Goal: Navigation & Orientation: Find specific page/section

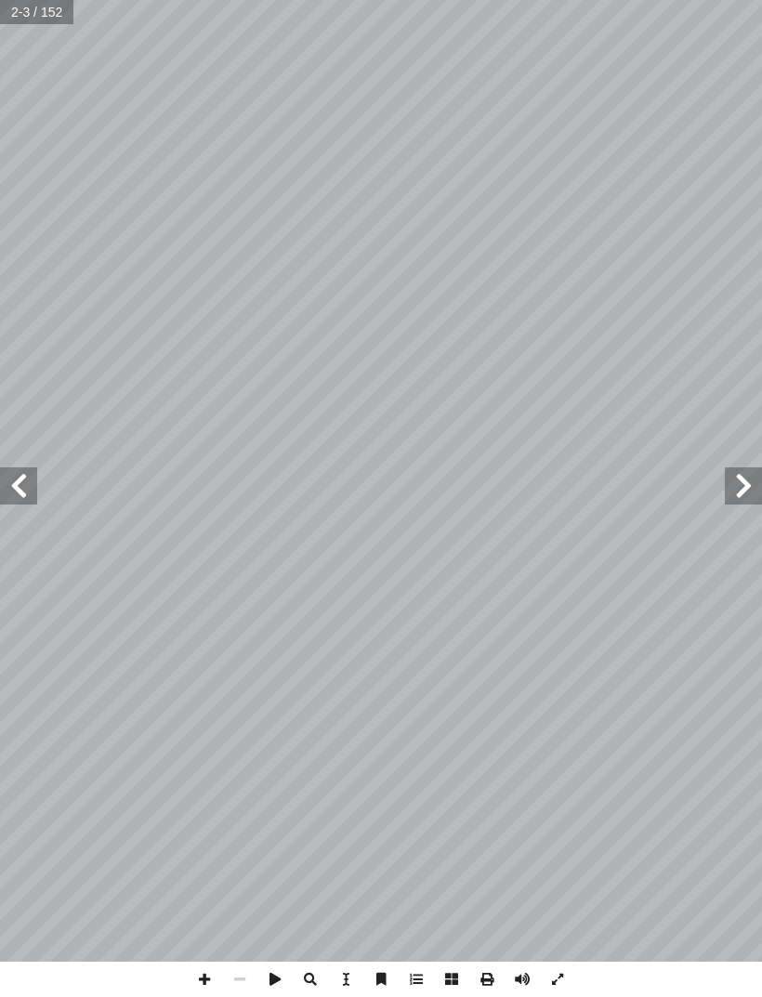
click at [27, 472] on span at bounding box center [18, 485] width 37 height 37
click at [24, 490] on span at bounding box center [18, 485] width 37 height 37
click at [22, 483] on span at bounding box center [18, 485] width 37 height 37
click at [736, 489] on span at bounding box center [742, 485] width 37 height 37
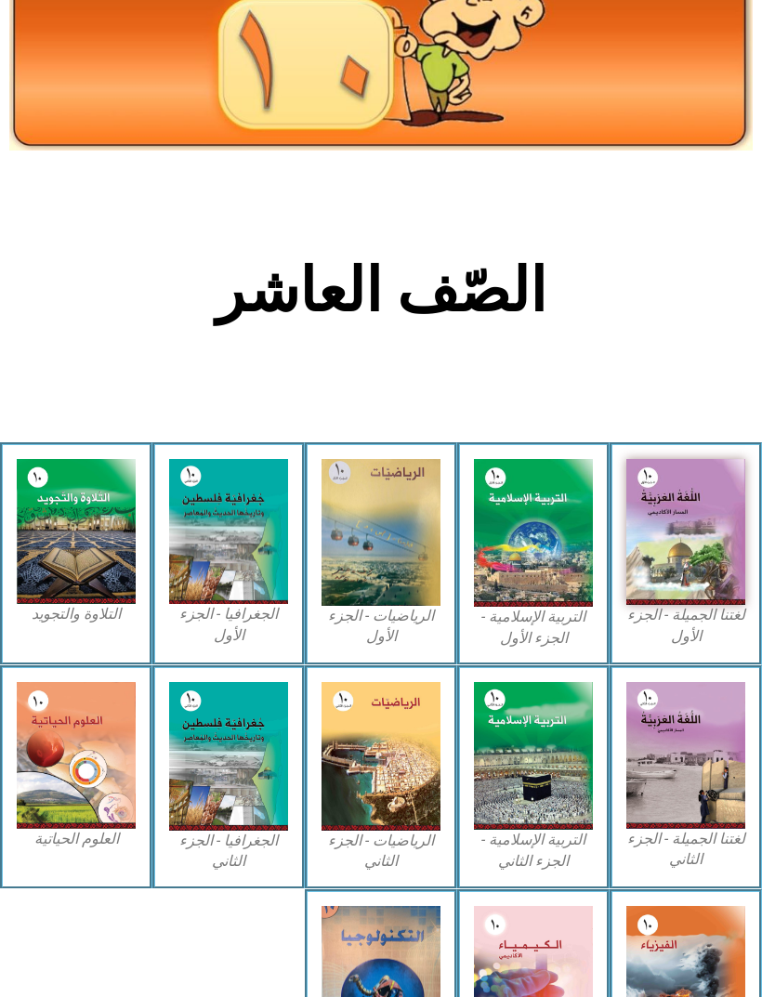
scroll to position [148, 0]
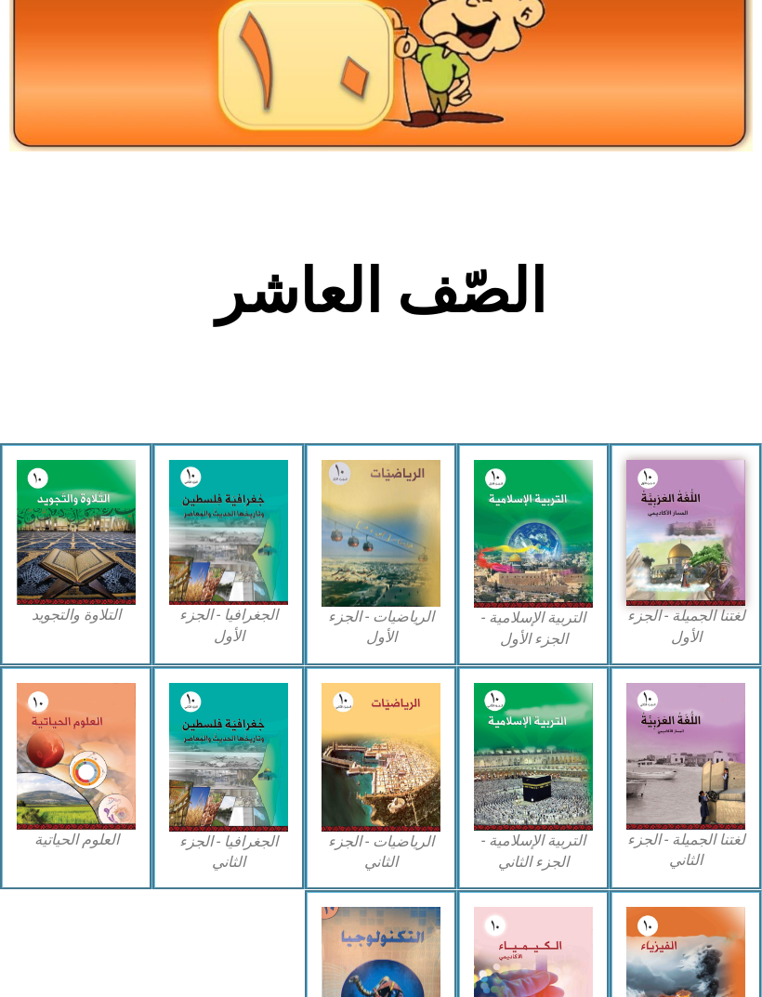
click at [529, 523] on img at bounding box center [533, 534] width 119 height 148
click at [530, 541] on img at bounding box center [533, 534] width 119 height 148
click at [535, 545] on img at bounding box center [533, 534] width 119 height 148
click at [537, 544] on img at bounding box center [533, 534] width 119 height 148
click at [537, 536] on img at bounding box center [533, 534] width 119 height 148
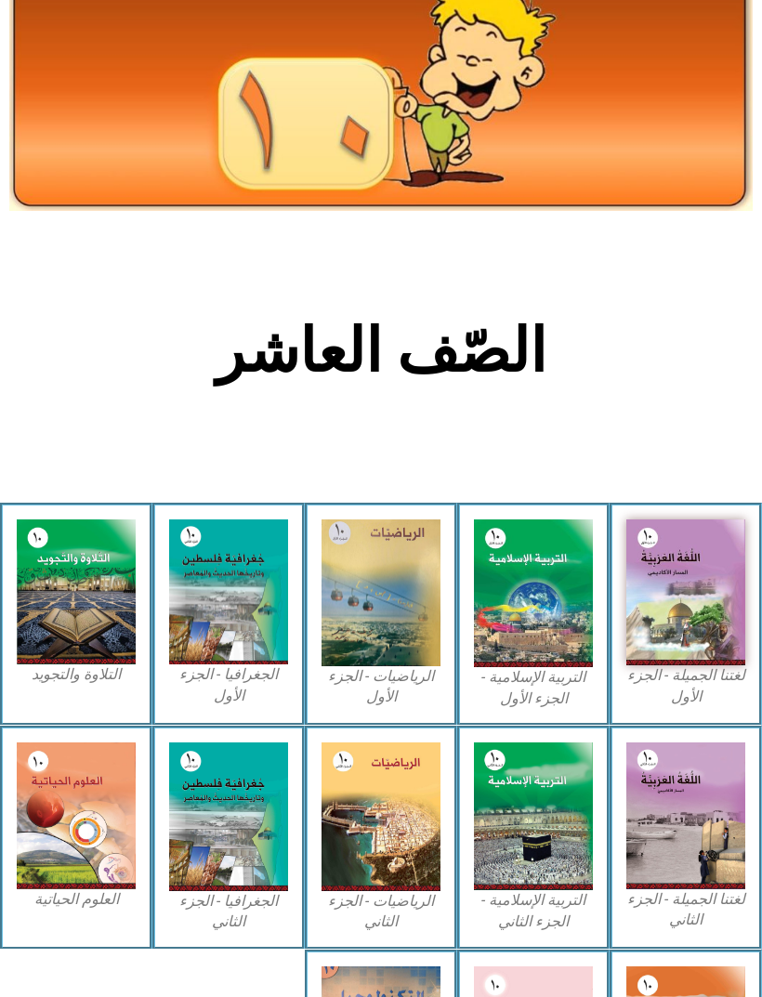
scroll to position [0, 0]
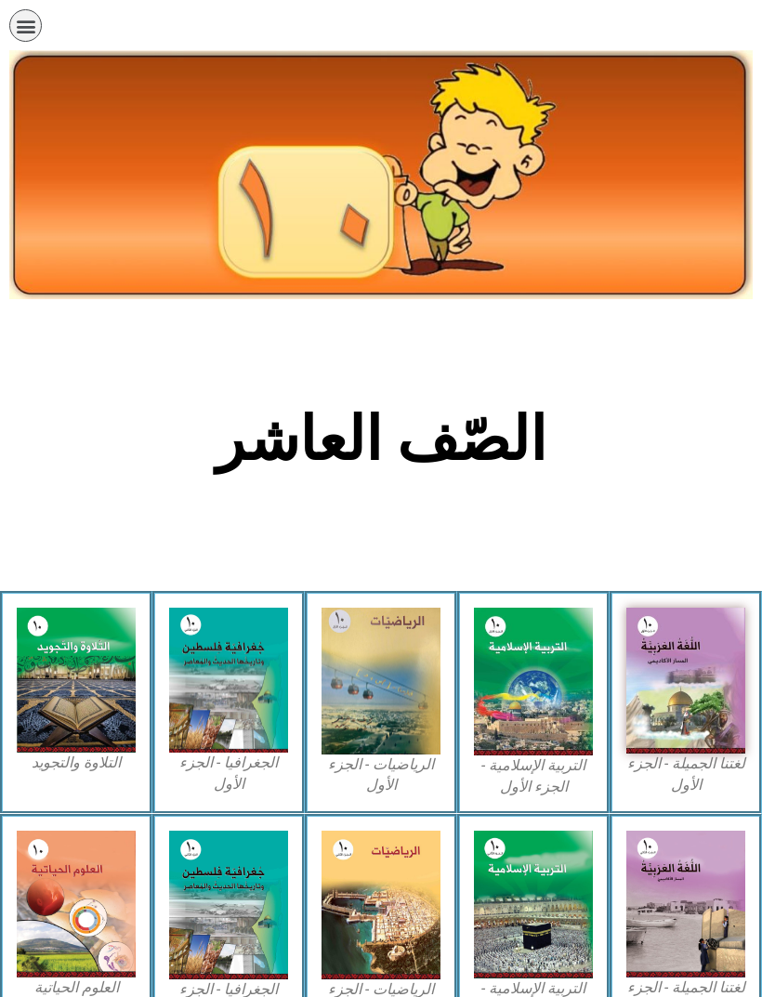
click at [563, 675] on img at bounding box center [533, 681] width 119 height 148
click at [543, 684] on img at bounding box center [533, 681] width 119 height 148
click at [538, 672] on img at bounding box center [533, 681] width 119 height 148
click at [559, 668] on img at bounding box center [533, 681] width 119 height 148
click at [532, 749] on img at bounding box center [533, 681] width 119 height 148
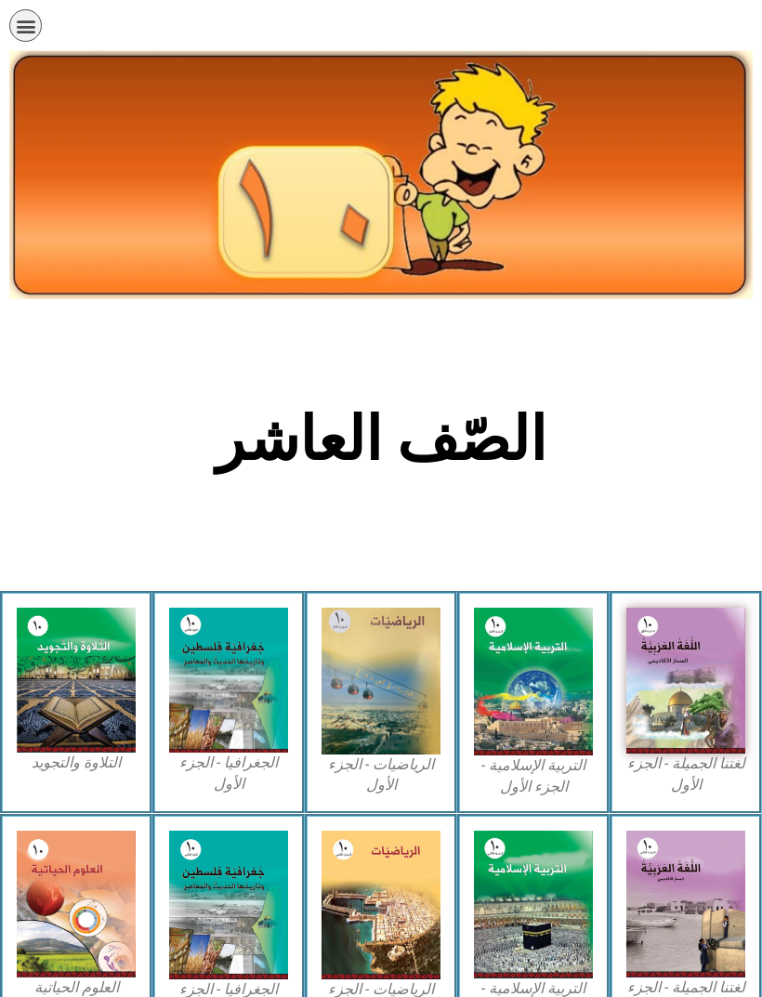
click at [558, 690] on img at bounding box center [533, 681] width 119 height 148
